Goal: Task Accomplishment & Management: Manage account settings

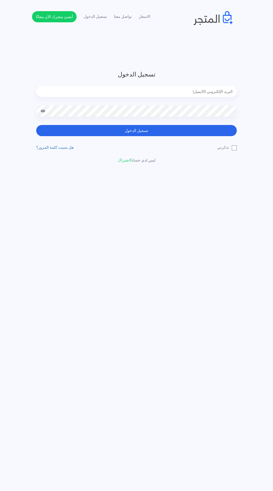
click at [196, 94] on input "email" at bounding box center [136, 91] width 201 height 11
type input "[EMAIL_ADDRESS][DOMAIN_NAME]"
click at [36, 125] on button "تسجيل الدخول" at bounding box center [136, 130] width 201 height 11
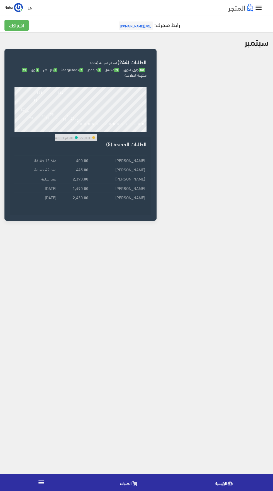
click at [132, 483] on link "الطلبات" at bounding box center [130, 482] width 95 height 14
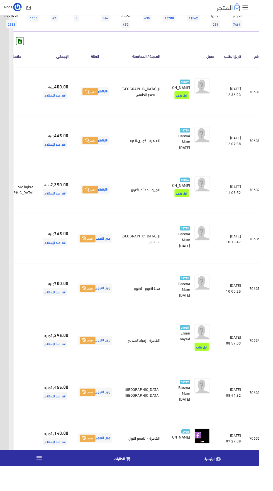
scroll to position [65, -15]
